Goal: Information Seeking & Learning: Find specific page/section

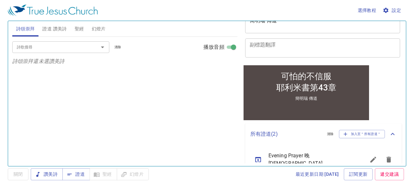
scroll to position [122, 0]
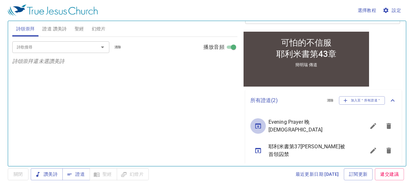
click at [261, 125] on icon "sermon lineup list" at bounding box center [258, 126] width 8 height 8
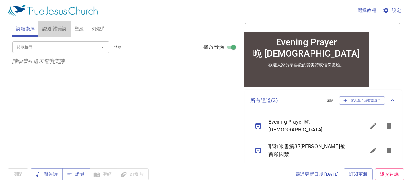
click at [60, 29] on span "證道 讚美詩" at bounding box center [54, 29] width 24 height 8
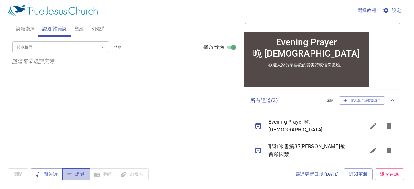
click at [83, 177] on span "證道" at bounding box center [76, 174] width 17 height 8
click at [64, 47] on input "詩歌搜尋" at bounding box center [51, 46] width 74 height 7
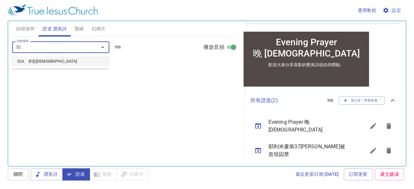
type input "524"
click at [37, 58] on li "524、求告耶穌" at bounding box center [60, 62] width 97 height 10
select select "1"
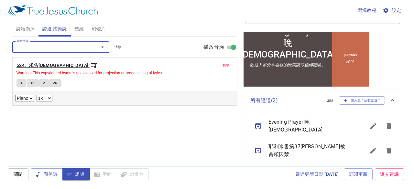
click at [39, 65] on b "524、求告耶穌" at bounding box center [52, 65] width 72 height 8
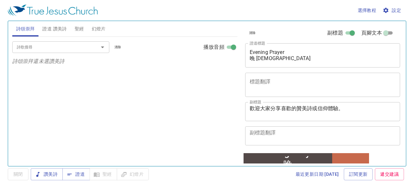
click at [58, 28] on span "證道 讚美詩" at bounding box center [54, 29] width 24 height 8
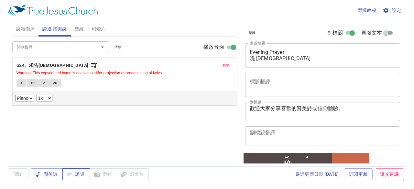
click at [80, 173] on span "證道" at bounding box center [76, 174] width 17 height 8
click at [31, 67] on b "524、求告耶穌" at bounding box center [52, 65] width 72 height 8
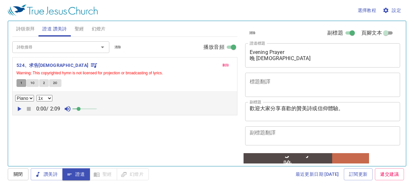
click at [19, 83] on button "1" at bounding box center [21, 83] width 10 height 8
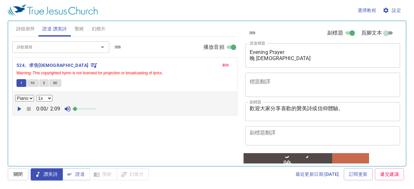
drag, startPoint x: 80, startPoint y: 107, endPoint x: 76, endPoint y: 106, distance: 4.3
click at [76, 107] on span at bounding box center [75, 109] width 4 height 4
click at [18, 106] on icon "button" at bounding box center [19, 109] width 8 height 8
click at [77, 28] on span "聖經" at bounding box center [79, 29] width 9 height 8
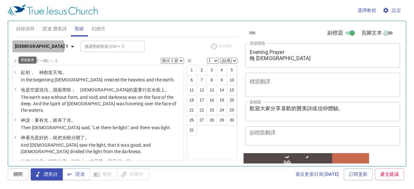
click at [69, 47] on icon "button" at bounding box center [73, 47] width 8 height 8
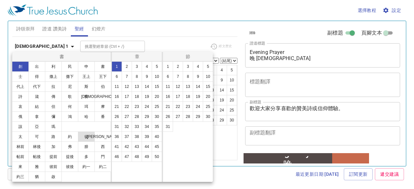
click at [88, 137] on button "徒" at bounding box center [86, 137] width 17 height 10
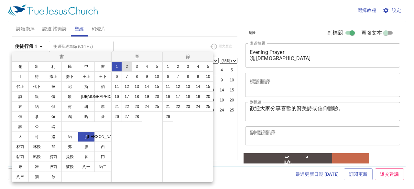
click at [127, 66] on button "2" at bounding box center [127, 66] width 10 height 10
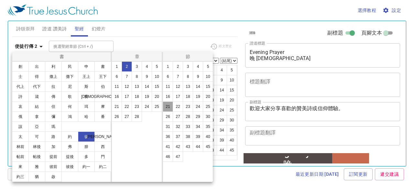
click at [170, 105] on button "21" at bounding box center [168, 106] width 10 height 10
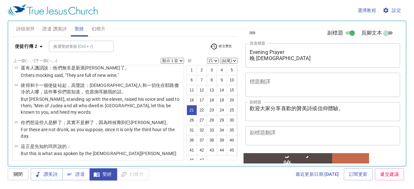
scroll to position [322, 0]
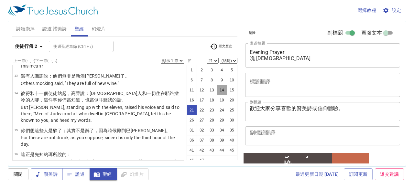
click at [217, 95] on button "14" at bounding box center [222, 90] width 10 height 10
select select "14"
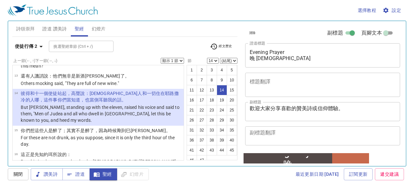
scroll to position [291, 0]
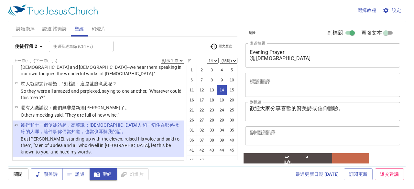
click at [181, 58] on select "顯示 1 節 顯示 2 節 顯示 3 節 顯示 4 節 顯示 5 節" at bounding box center [172, 61] width 23 height 6
click at [161, 58] on select "顯示 1 節 顯示 2 節 顯示 3 節 顯示 4 節 顯示 5 節" at bounding box center [172, 61] width 23 height 6
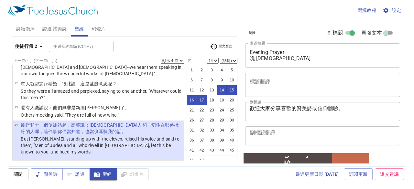
click at [181, 58] on select "顯示 1 節 顯示 2 節 顯示 3 節 顯示 4 節 顯示 5 節" at bounding box center [172, 61] width 23 height 6
select select "2"
click at [161, 58] on select "顯示 1 節 顯示 2 節 顯示 3 節 顯示 4 節 顯示 5 節" at bounding box center [172, 61] width 23 height 6
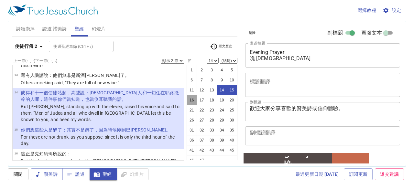
click at [197, 100] on button "16" at bounding box center [191, 100] width 10 height 10
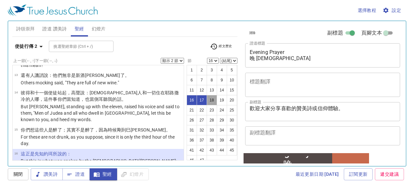
click at [206, 105] on button "18" at bounding box center [211, 100] width 10 height 10
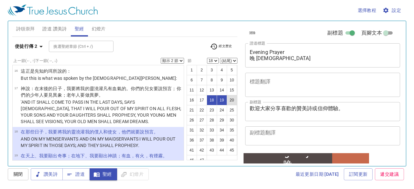
click at [227, 105] on button "20" at bounding box center [232, 100] width 10 height 10
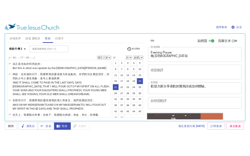
scroll to position [457, 0]
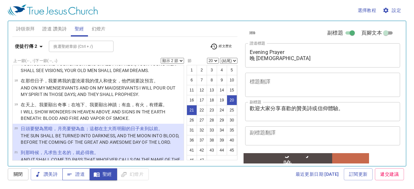
click at [80, 175] on span "證道" at bounding box center [76, 174] width 17 height 8
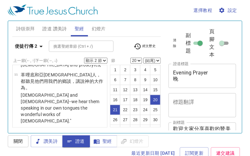
scroll to position [735, 0]
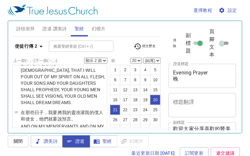
click at [52, 30] on span "證道 讚美詩" at bounding box center [54, 29] width 24 height 8
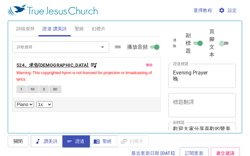
click at [31, 64] on b "524、求告耶穌" at bounding box center [52, 65] width 72 height 8
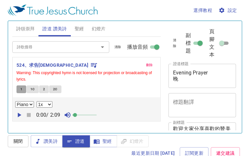
click at [22, 88] on span "1" at bounding box center [21, 90] width 2 height 6
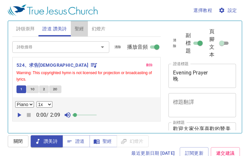
click at [79, 27] on span "聖經" at bounding box center [79, 29] width 9 height 8
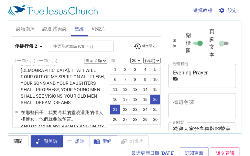
scroll to position [0, 0]
click at [114, 115] on button "21" at bounding box center [115, 110] width 10 height 10
select select "21"
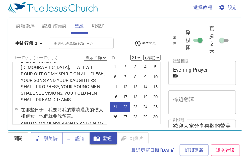
scroll to position [833, 0]
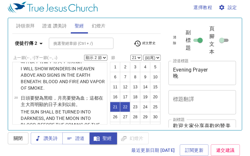
click at [105, 57] on select "顯示 1 節 顯示 2 節 顯示 3 節 顯示 4 節 顯示 5 節" at bounding box center [95, 58] width 23 height 6
select select "1"
click at [84, 55] on select "顯示 1 節 顯示 2 節 顯示 3 節 顯示 4 節 顯示 5 節" at bounding box center [95, 58] width 23 height 6
click at [104, 58] on select "顯示 1 節 顯示 2 節 顯示 3 節 顯示 4 節 顯示 5 節" at bounding box center [95, 58] width 23 height 6
click at [140, 92] on button "14" at bounding box center [145, 87] width 10 height 10
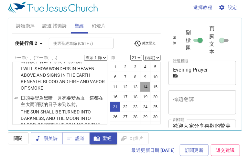
select select "14"
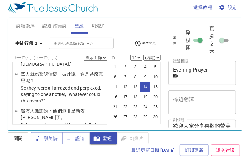
click at [102, 58] on select "顯示 1 節 顯示 2 節 顯示 3 節 顯示 4 節 顯示 5 節" at bounding box center [95, 58] width 23 height 6
select select "2"
click at [84, 55] on select "顯示 1 節 顯示 2 節 顯示 3 節 顯示 4 節 顯示 5 節" at bounding box center [95, 58] width 23 height 6
click at [104, 57] on select "顯示 1 節 顯示 2 節 顯示 3 節 顯示 4 節 顯示 5 節" at bounding box center [95, 58] width 23 height 6
click at [120, 93] on button "16" at bounding box center [115, 97] width 10 height 10
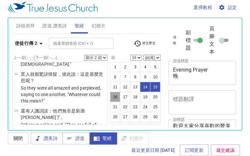
scroll to position [587, 0]
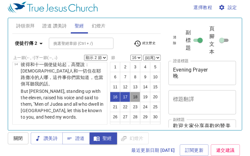
click at [130, 102] on button "18" at bounding box center [135, 97] width 10 height 10
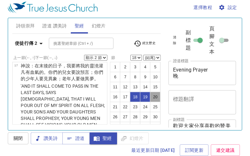
click at [150, 102] on button "20" at bounding box center [155, 97] width 10 height 10
select select "20"
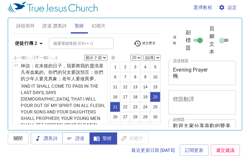
scroll to position [793, 0]
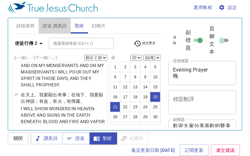
click at [49, 26] on span "證道 讚美詩" at bounding box center [54, 26] width 24 height 8
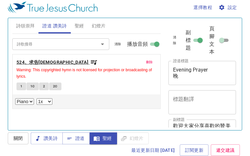
click at [37, 61] on b "524、求告耶穌" at bounding box center [52, 62] width 72 height 8
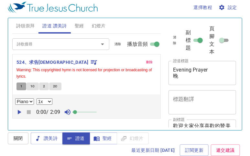
click at [19, 88] on button "1" at bounding box center [21, 87] width 10 height 8
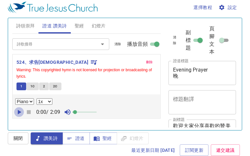
click at [18, 111] on icon "button" at bounding box center [20, 112] width 4 height 5
click at [31, 87] on span "1C" at bounding box center [32, 87] width 5 height 6
click at [44, 85] on span "2" at bounding box center [44, 87] width 2 height 6
click at [56, 86] on span "2C" at bounding box center [55, 87] width 5 height 6
click at [19, 86] on button "1" at bounding box center [21, 87] width 10 height 8
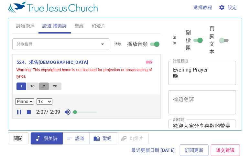
click at [46, 88] on button "2" at bounding box center [44, 87] width 10 height 8
click at [18, 85] on button "1" at bounding box center [21, 87] width 10 height 8
click at [44, 86] on span "2" at bounding box center [44, 87] width 2 height 6
click at [22, 88] on span "1" at bounding box center [21, 87] width 2 height 6
click at [45, 84] on button "2" at bounding box center [44, 87] width 10 height 8
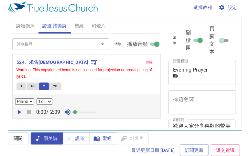
click at [18, 88] on button "1" at bounding box center [21, 87] width 10 height 8
click at [44, 87] on span "2" at bounding box center [44, 87] width 2 height 6
click at [32, 85] on span "1C" at bounding box center [32, 87] width 5 height 6
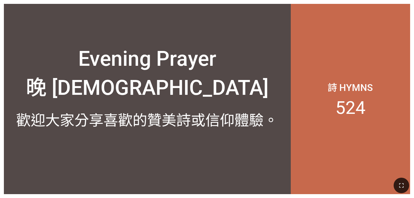
click at [86, 29] on div "Evening Prayer 晚 禱 會" at bounding box center [147, 59] width 287 height 91
